Goal: Information Seeking & Learning: Find specific fact

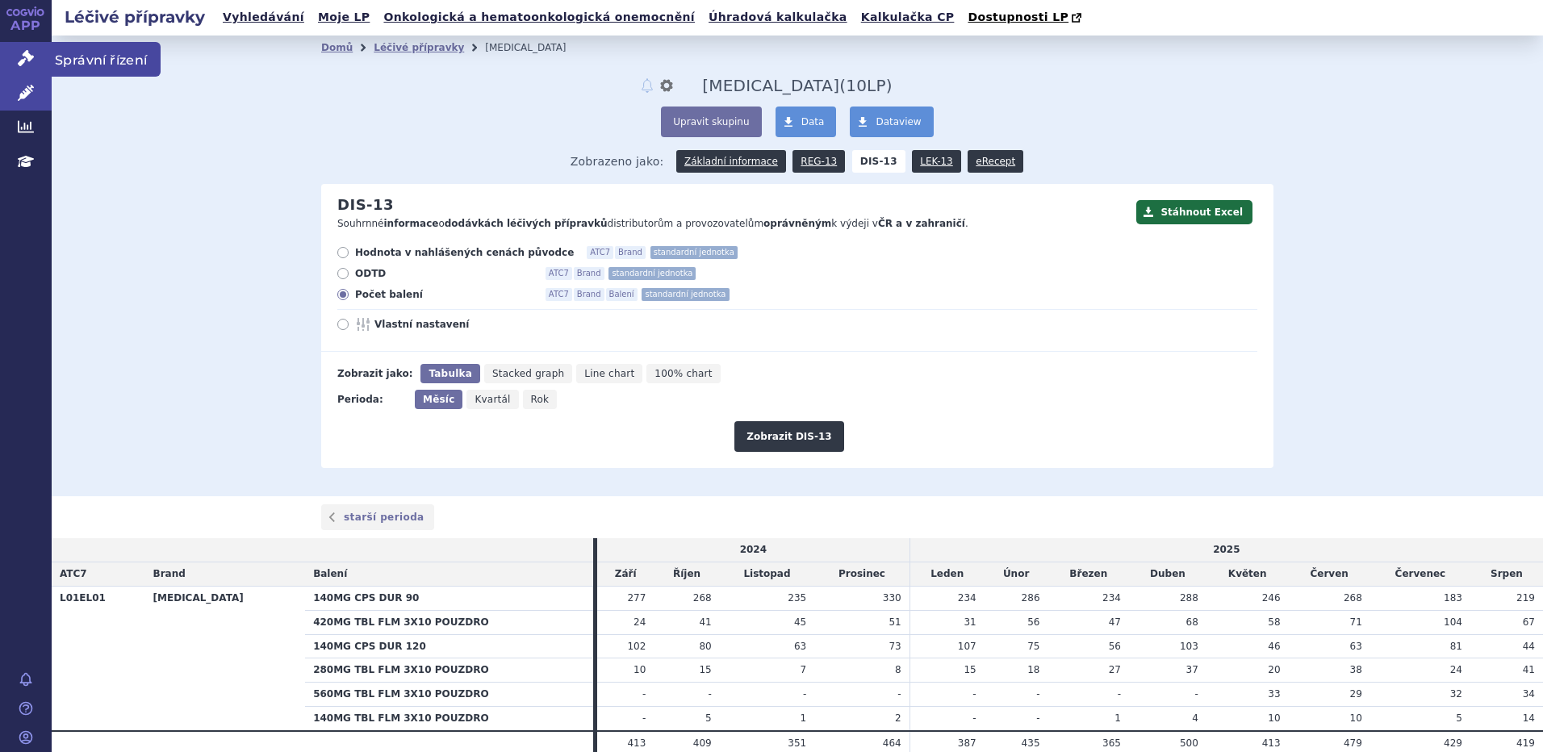
click at [23, 65] on icon at bounding box center [26, 58] width 16 height 16
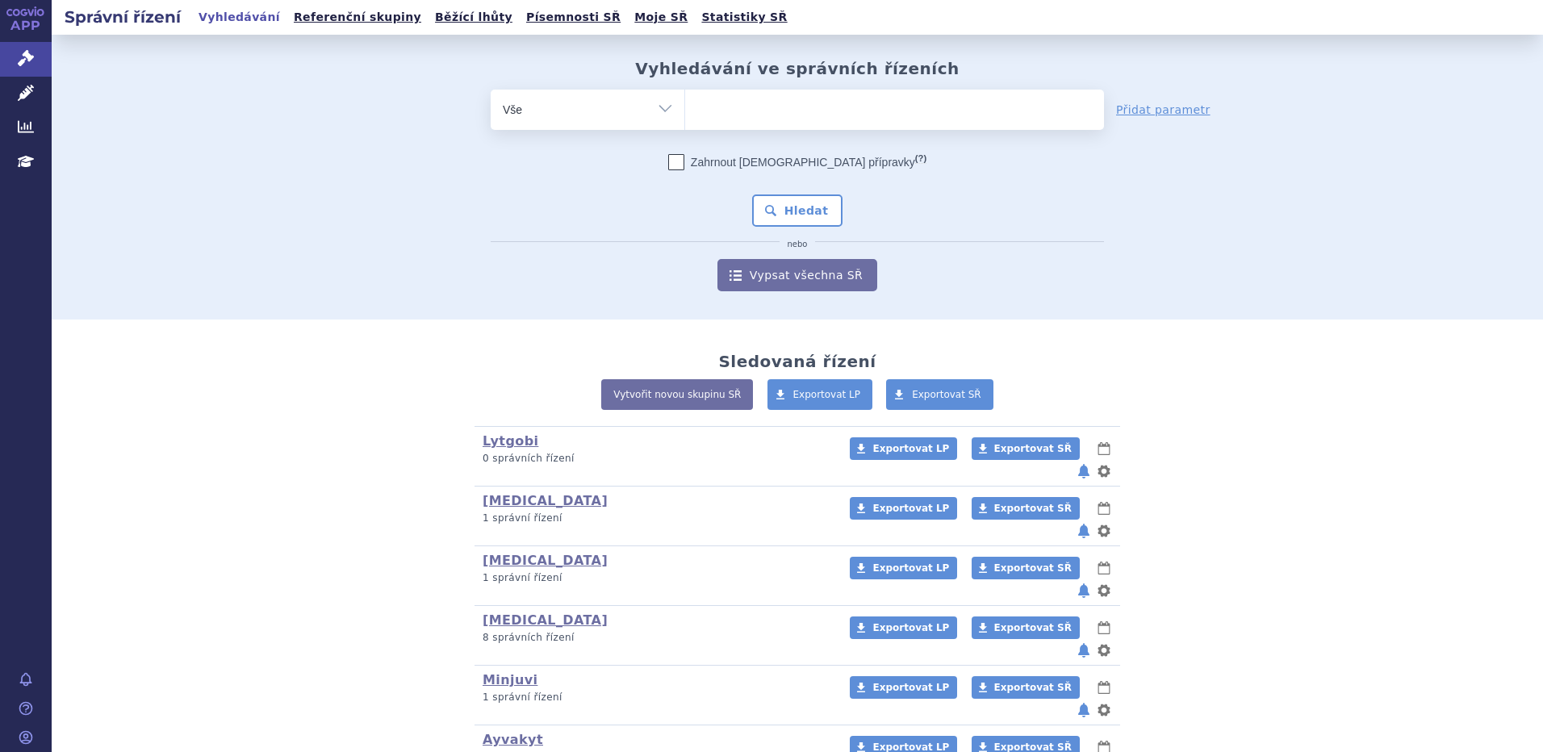
click at [745, 99] on ul at bounding box center [894, 107] width 419 height 34
click at [685, 99] on select at bounding box center [684, 109] width 1 height 40
paste input "Bylvay"
type input "Bylvay"
select select "Bylvay"
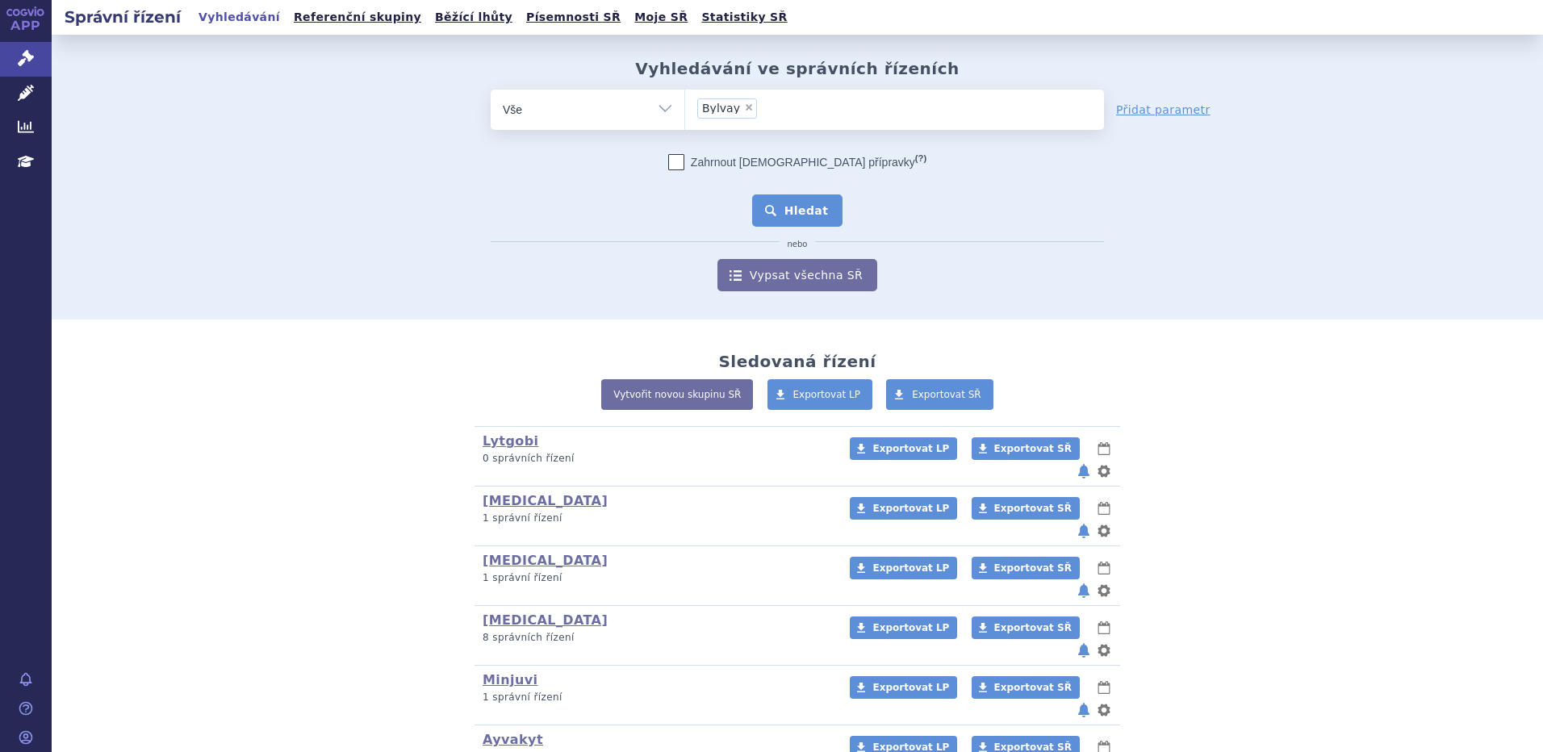
click at [775, 215] on button "Hledat" at bounding box center [797, 210] width 91 height 32
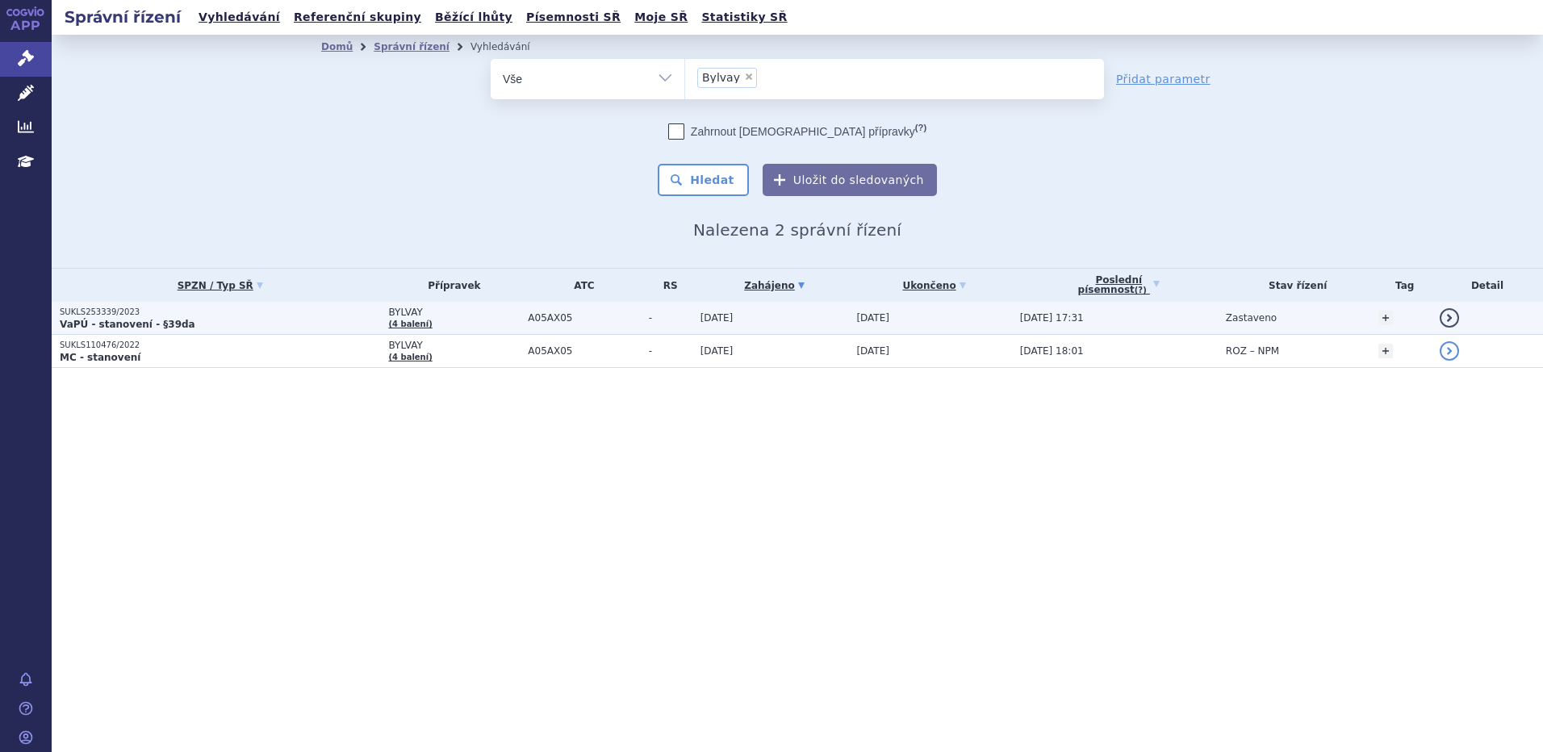
click at [520, 323] on td "A05AX05" at bounding box center [580, 318] width 120 height 33
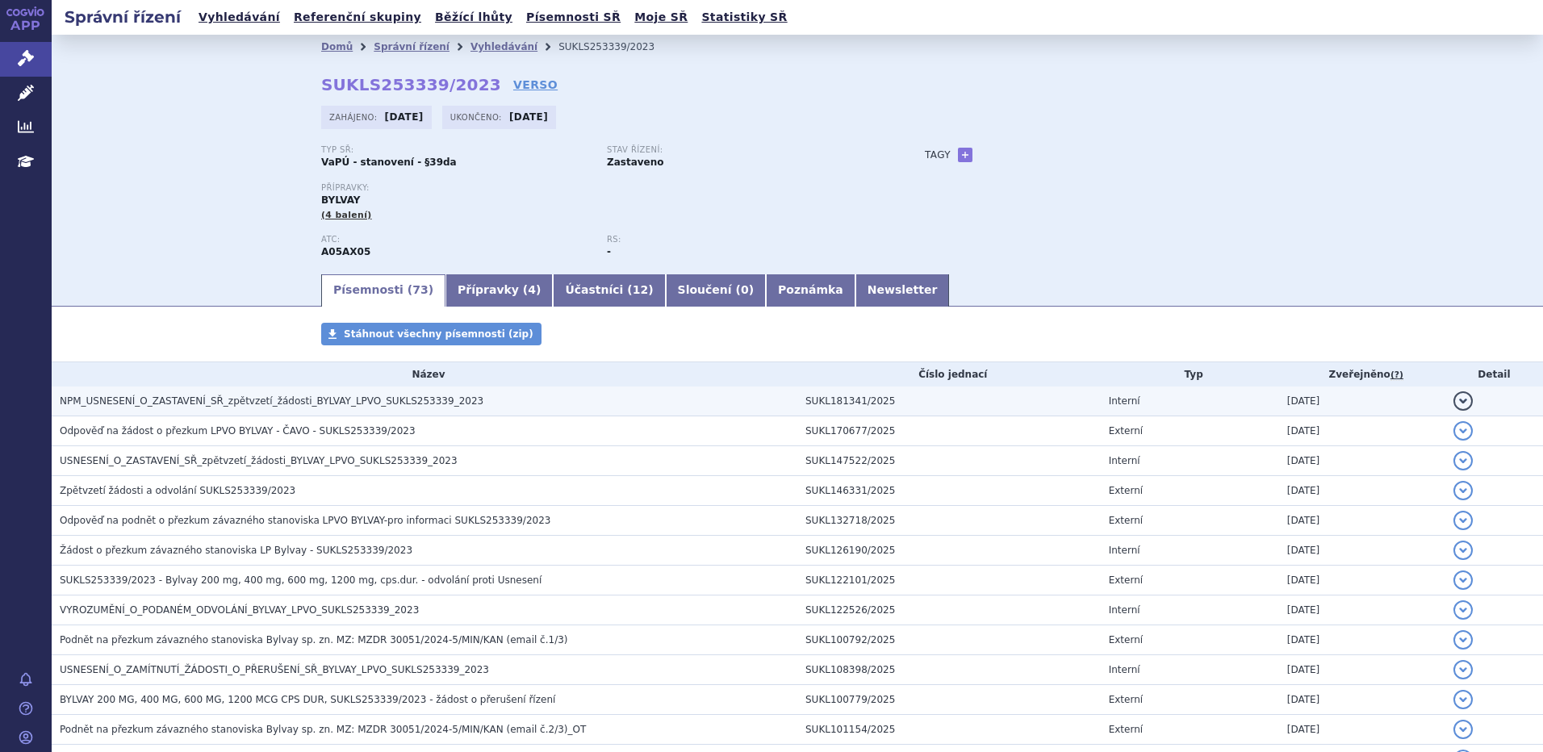
click at [211, 400] on span "NPM_USNESENÍ_O_ZASTAVENÍ_SŘ_zpětvzetí_žádosti_BYLVAY_LPVO_SUKLS253339_2023" at bounding box center [272, 400] width 424 height 11
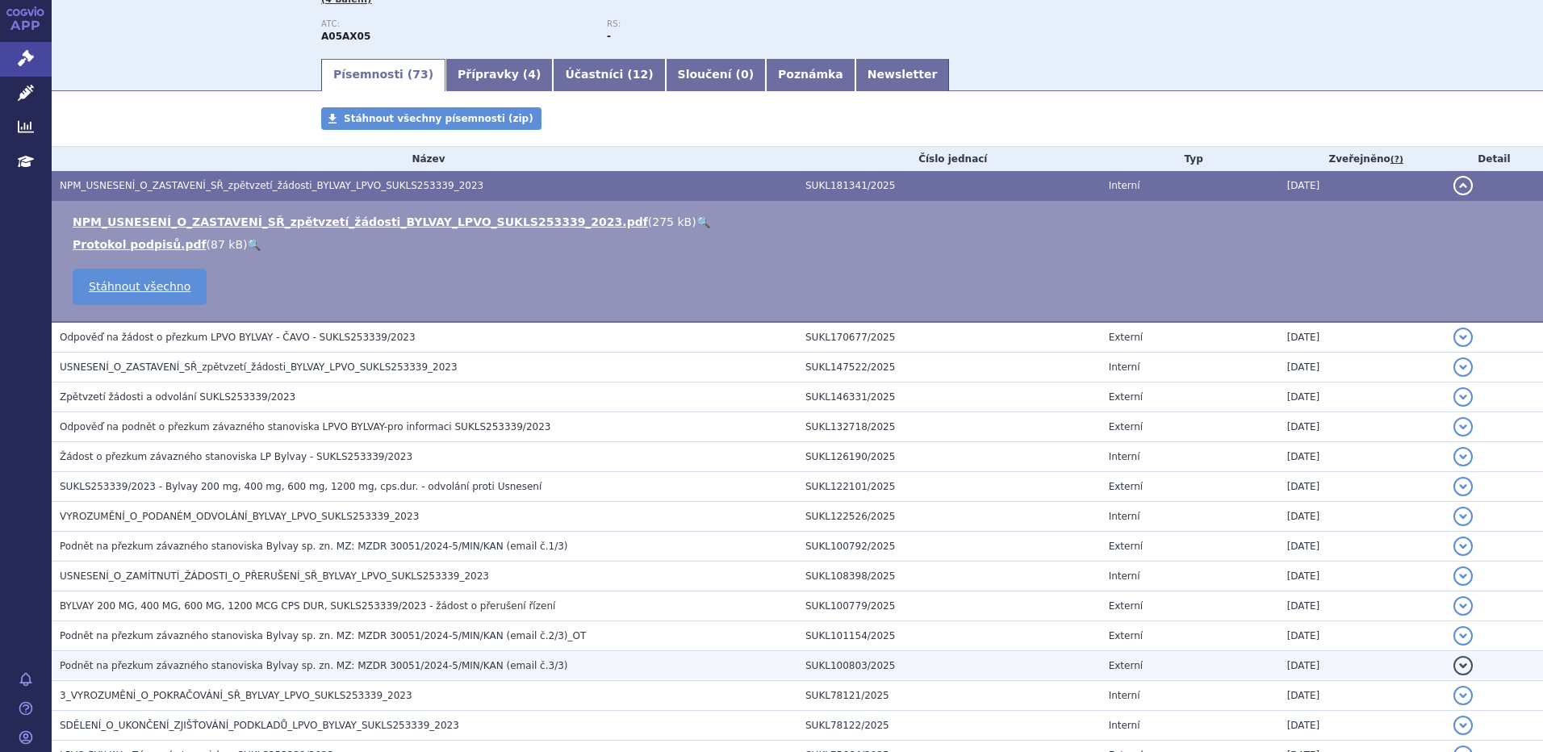
scroll to position [430, 0]
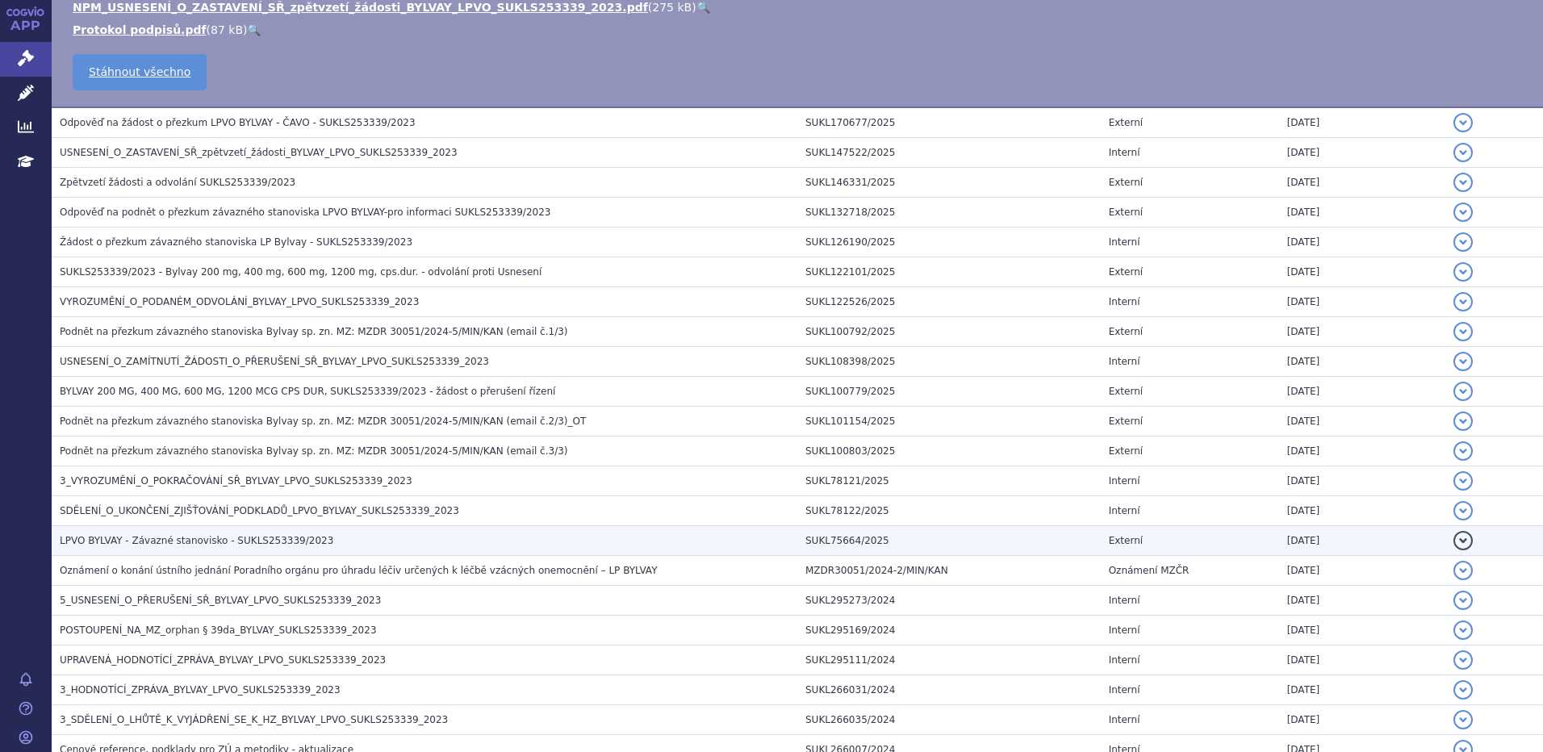
click at [169, 545] on span "LPVO BYLVAY - Závazné stanovisko - SUKLS253339/2023" at bounding box center [197, 540] width 274 height 11
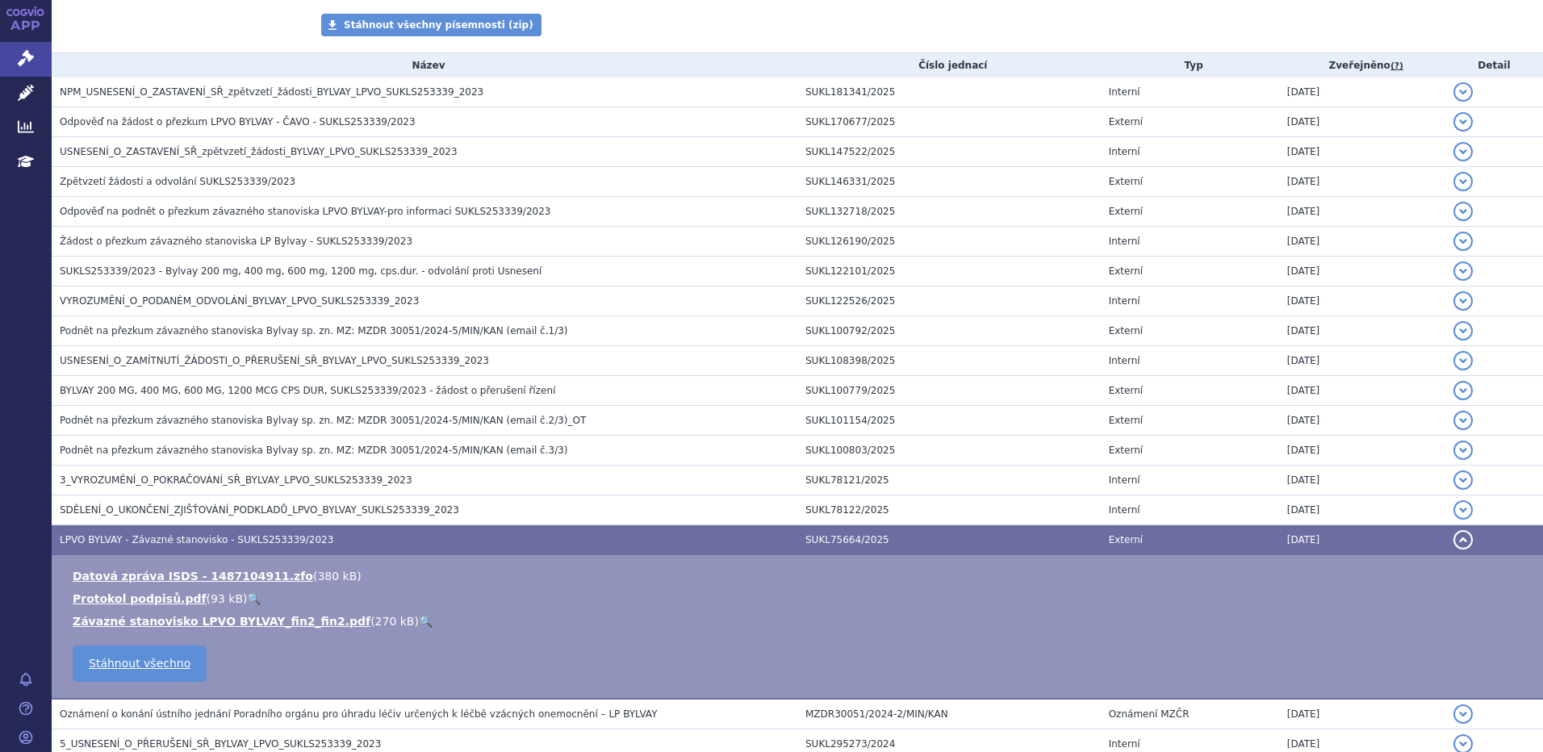
click at [419, 621] on link "🔍" at bounding box center [426, 621] width 14 height 13
